Goal: Find specific page/section: Find specific page/section

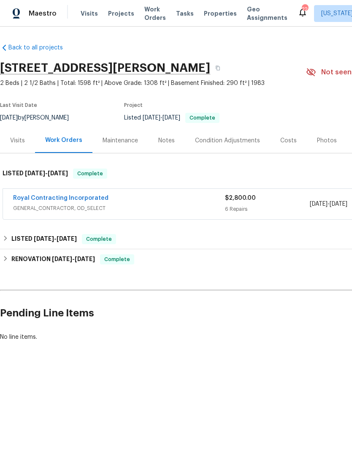
click at [112, 16] on span "Projects" at bounding box center [121, 13] width 26 height 8
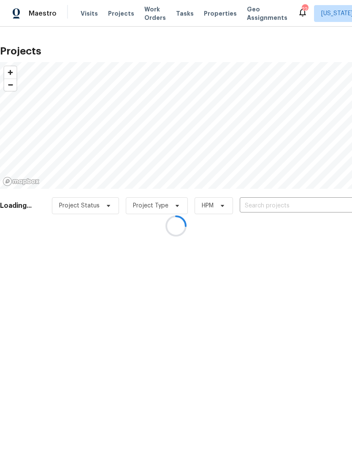
click at [273, 199] on div at bounding box center [176, 226] width 352 height 452
click at [263, 207] on div at bounding box center [176, 226] width 352 height 452
click at [260, 204] on div at bounding box center [176, 226] width 352 height 452
click at [261, 204] on div at bounding box center [176, 226] width 352 height 452
click at [264, 205] on div at bounding box center [176, 226] width 352 height 452
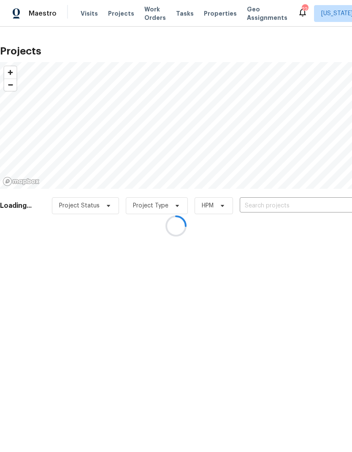
click at [265, 204] on div at bounding box center [176, 226] width 352 height 452
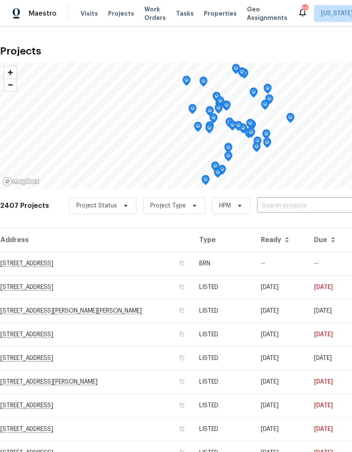
click at [297, 205] on input "text" at bounding box center [305, 205] width 97 height 13
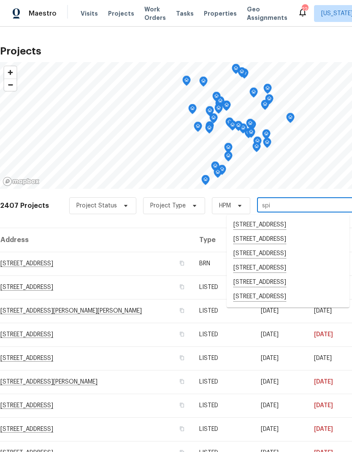
type input "spin"
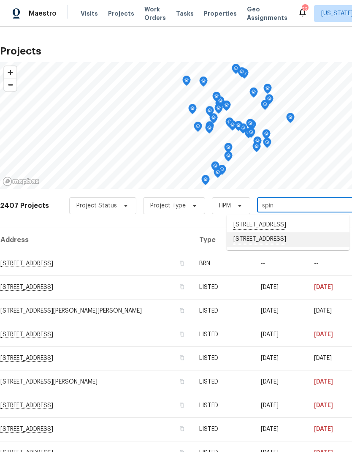
click at [293, 247] on li "9702 Spinnaker St, Cheltenham, MD 20623" at bounding box center [288, 239] width 123 height 14
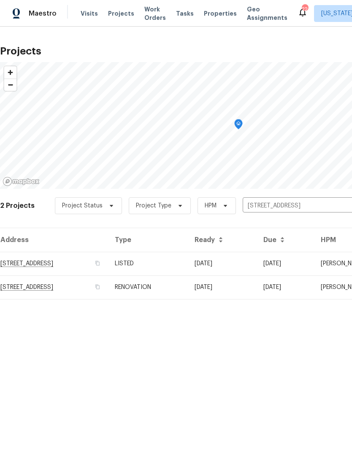
click at [188, 260] on td "LISTED" at bounding box center [148, 264] width 80 height 24
